Goal: Find specific page/section: Find specific page/section

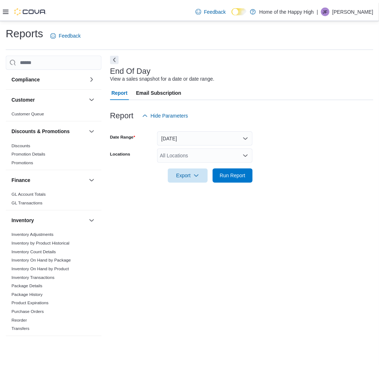
scroll to position [40, 0]
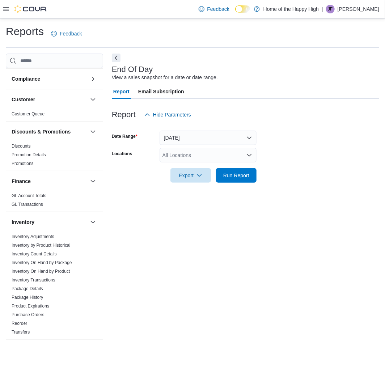
click at [8, 7] on icon at bounding box center [6, 9] width 6 height 4
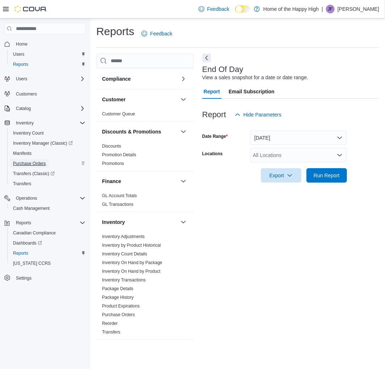
click at [34, 159] on span "Purchase Orders" at bounding box center [29, 163] width 33 height 9
